Goal: Task Accomplishment & Management: Manage account settings

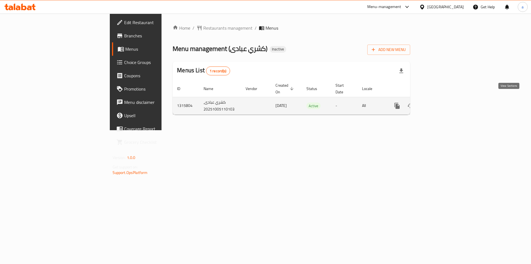
click at [440, 102] on icon "enhanced table" at bounding box center [437, 105] width 7 height 7
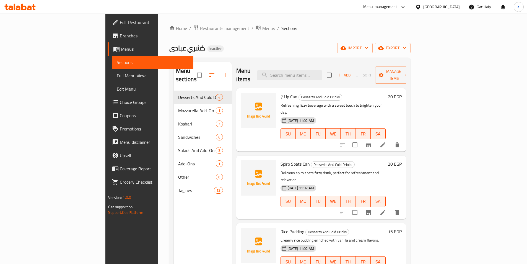
click at [121, 50] on span "Menus" at bounding box center [155, 49] width 68 height 7
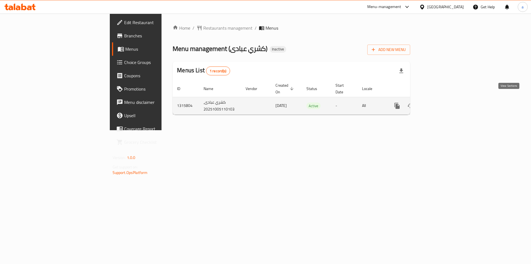
click at [440, 102] on icon "enhanced table" at bounding box center [437, 105] width 7 height 7
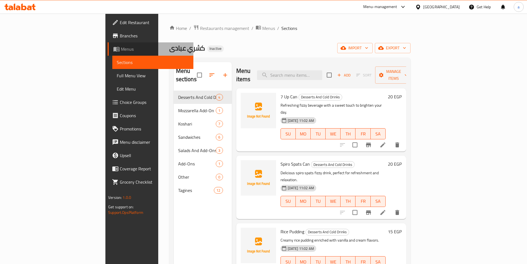
click at [121, 52] on span "Menus" at bounding box center [155, 49] width 68 height 7
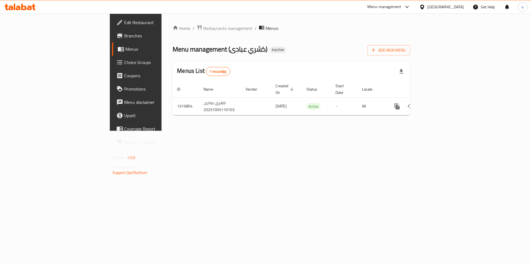
click at [124, 22] on span "Edit Restaurant" at bounding box center [159, 22] width 70 height 7
